Goal: Information Seeking & Learning: Learn about a topic

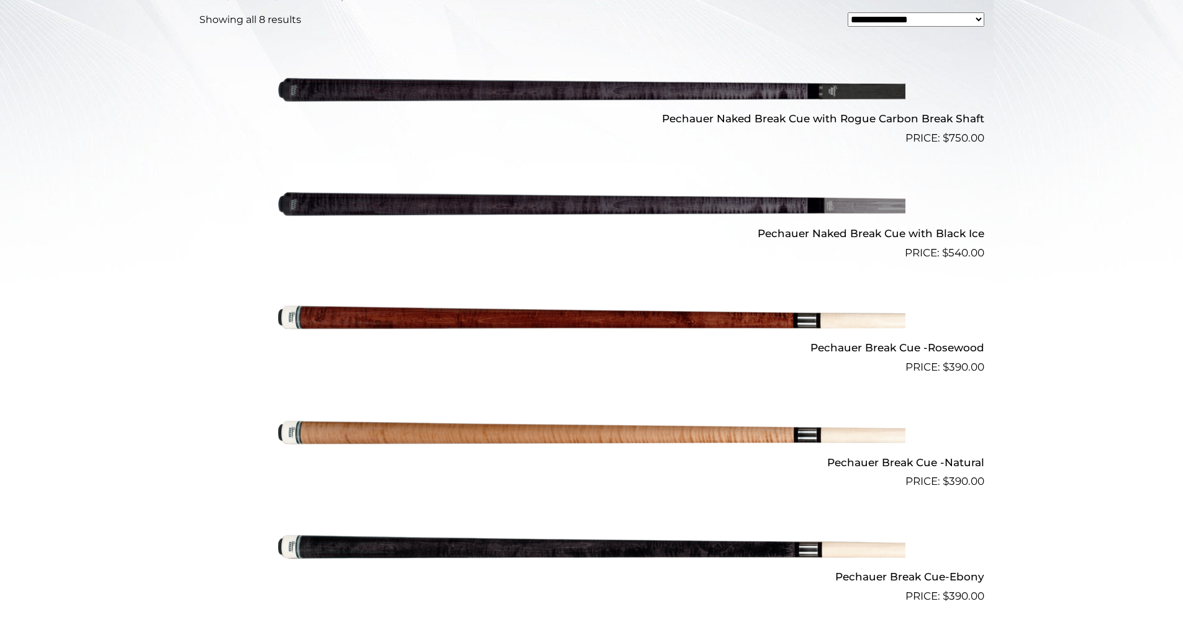
scroll to position [435, 0]
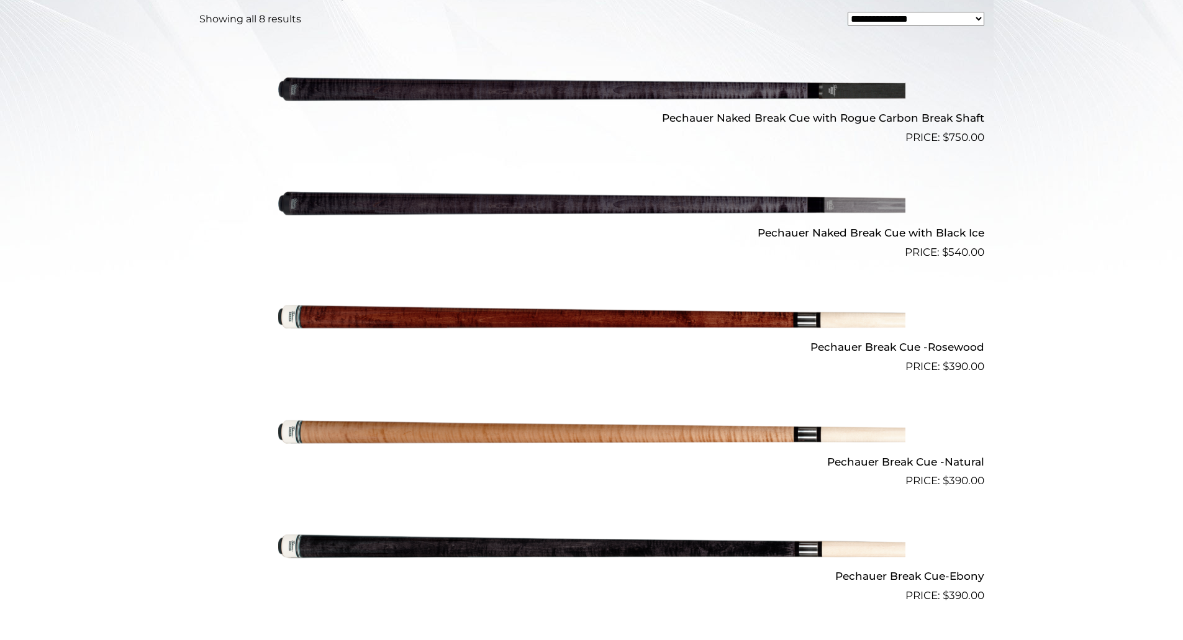
click at [366, 211] on img at bounding box center [591, 203] width 627 height 104
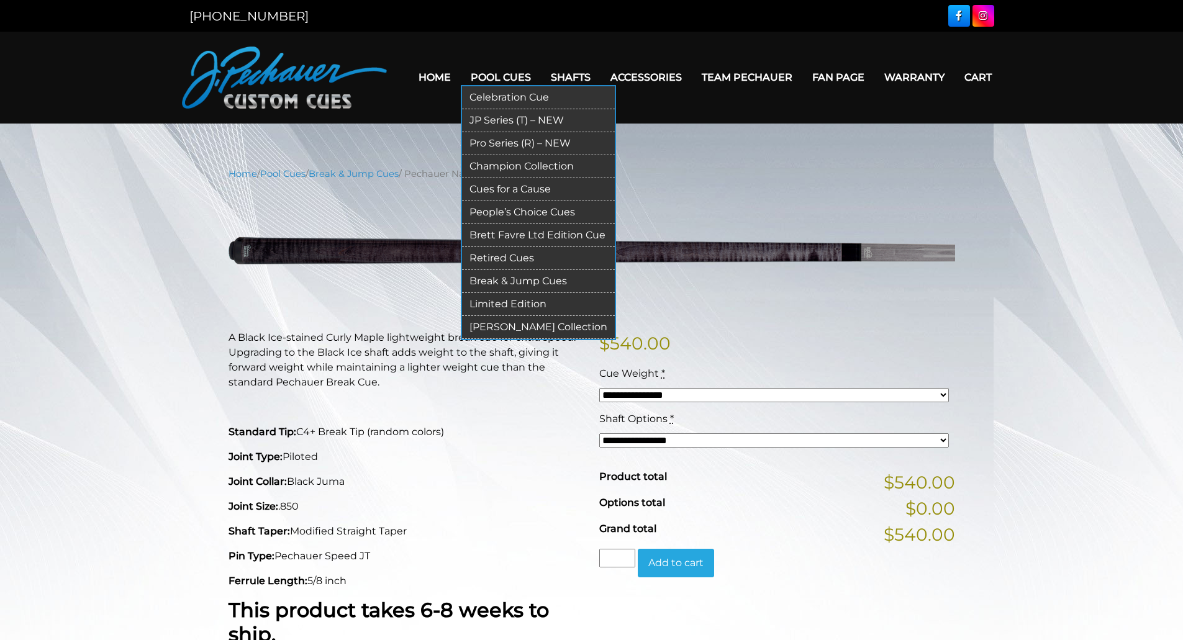
click at [496, 117] on link "JP Series (T) – NEW" at bounding box center [538, 120] width 153 height 23
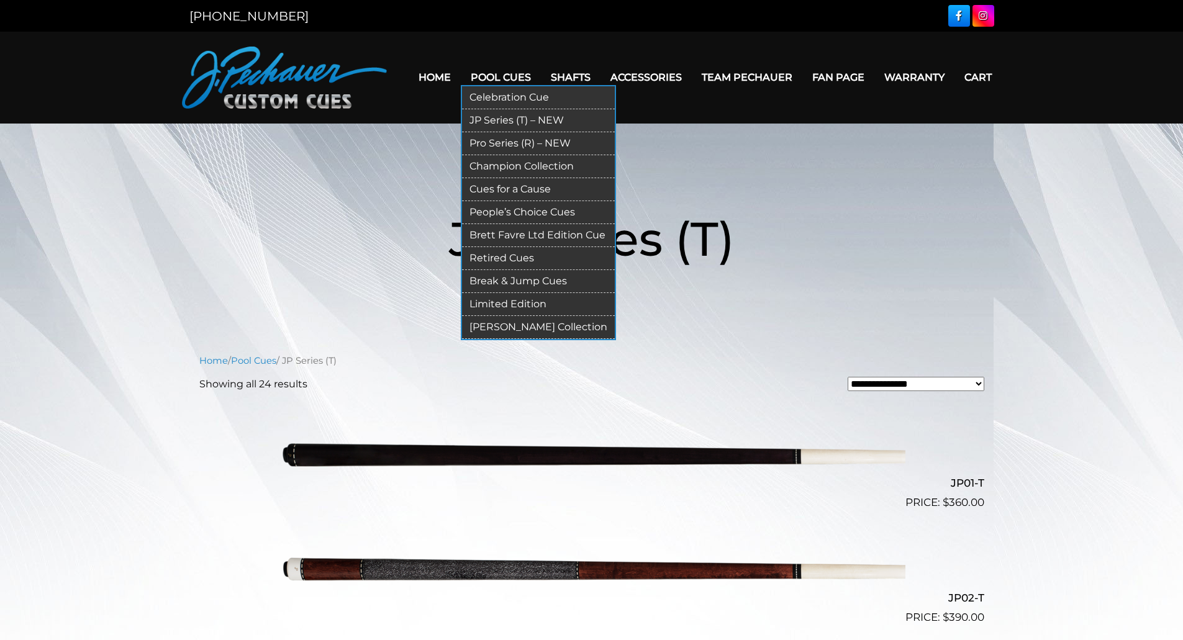
click at [506, 255] on link "Retired Cues" at bounding box center [538, 258] width 153 height 23
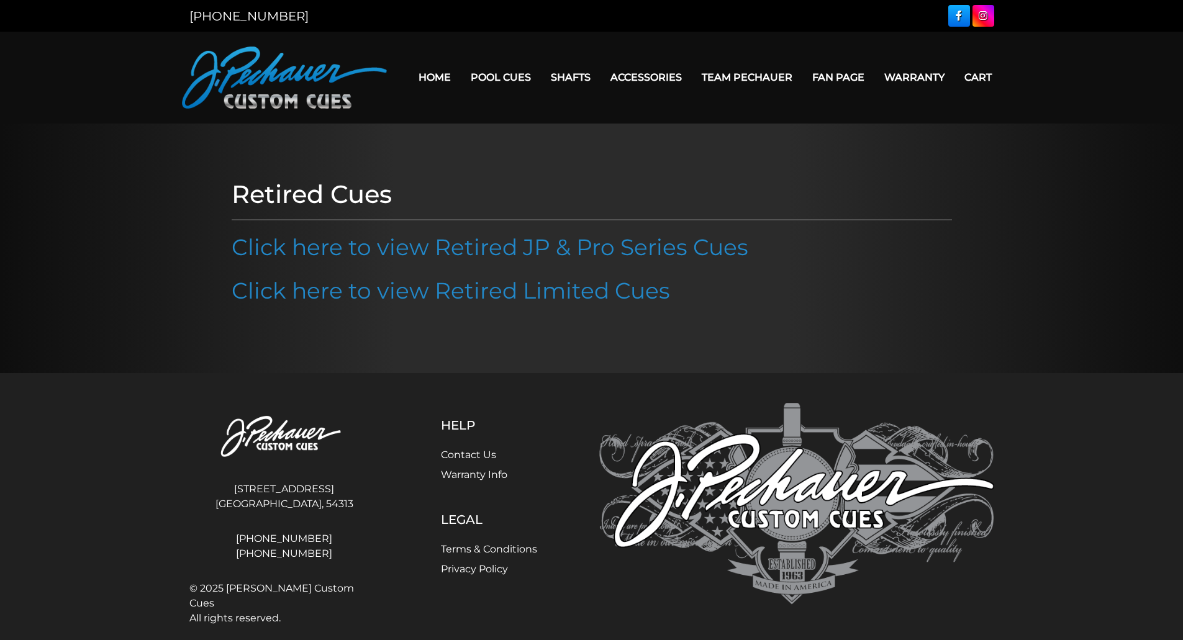
scroll to position [16, 0]
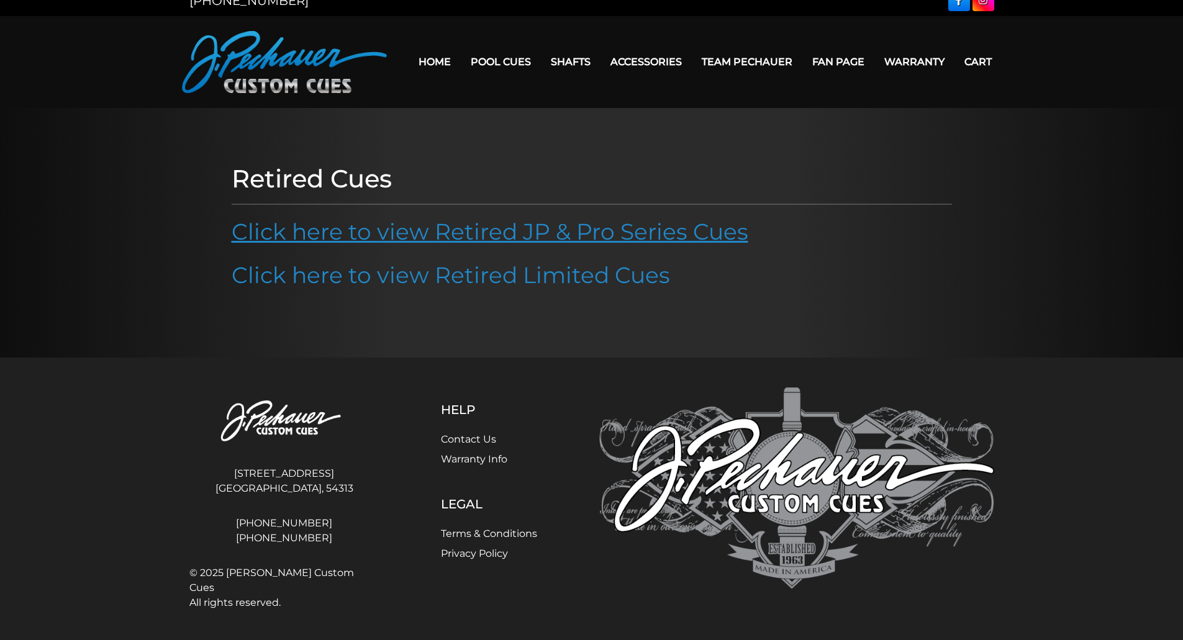
click at [342, 238] on link "Click here to view Retired JP & Pro Series Cues" at bounding box center [490, 231] width 517 height 27
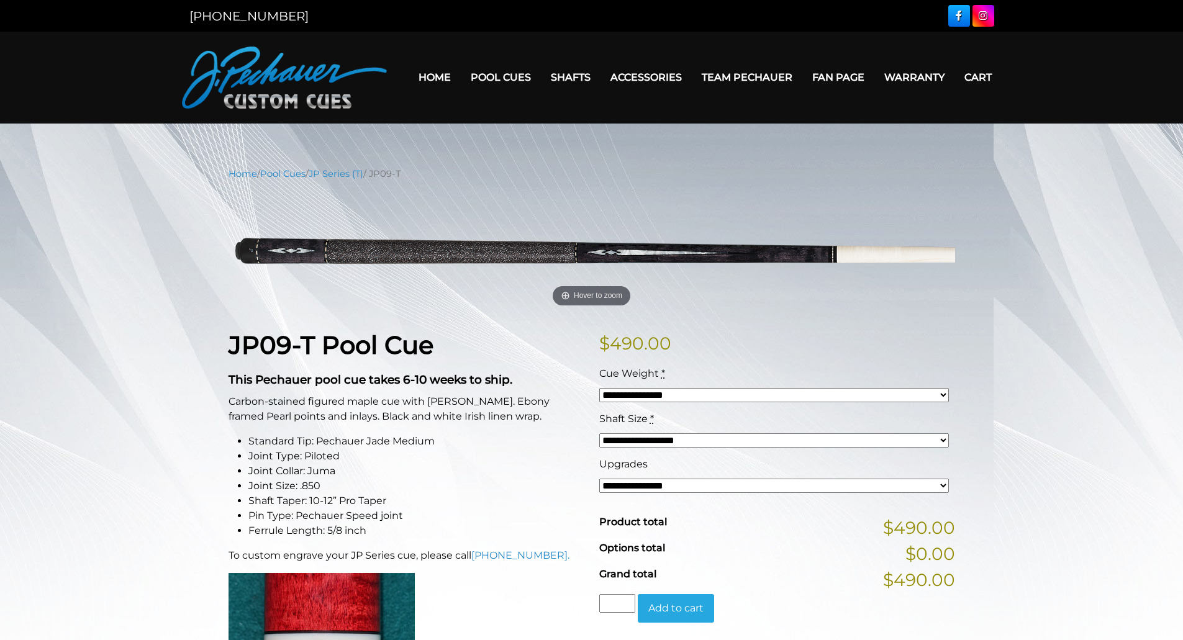
click at [648, 487] on select "**********" at bounding box center [774, 486] width 350 height 14
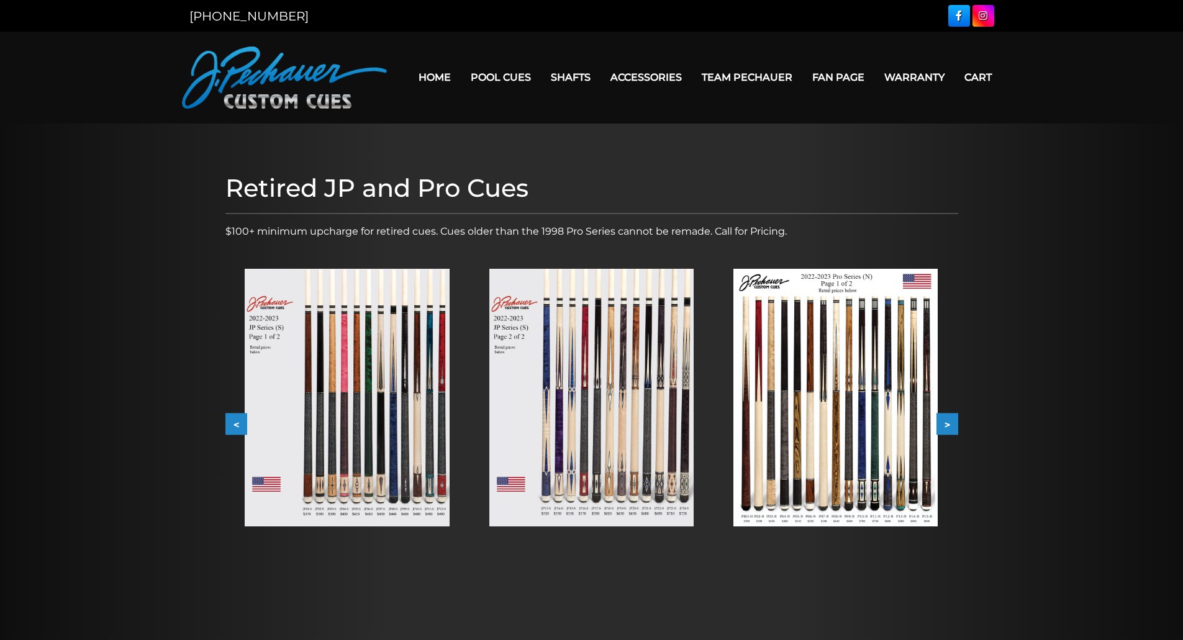
click at [403, 515] on img at bounding box center [347, 398] width 204 height 258
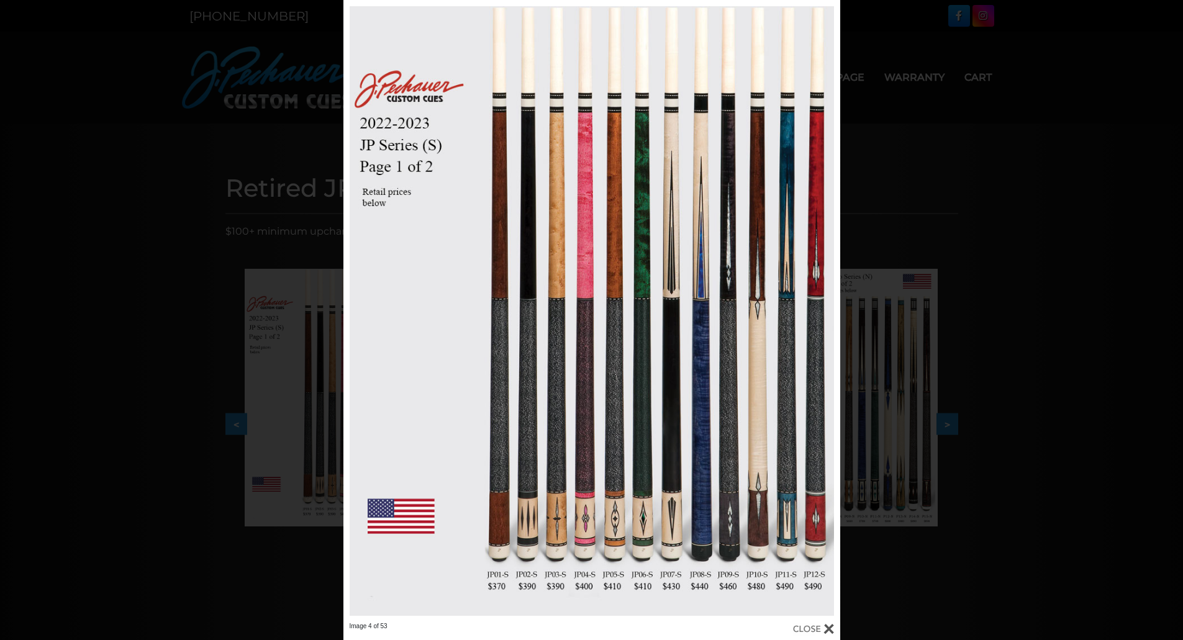
click at [901, 586] on div "Image 4 of 53" at bounding box center [591, 320] width 1183 height 640
